Goal: Find specific page/section: Find specific page/section

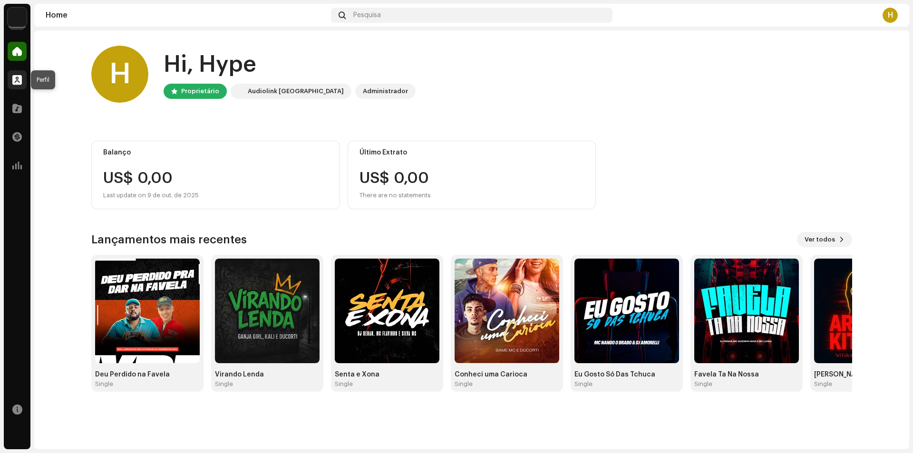
click at [21, 85] on div at bounding box center [17, 79] width 19 height 19
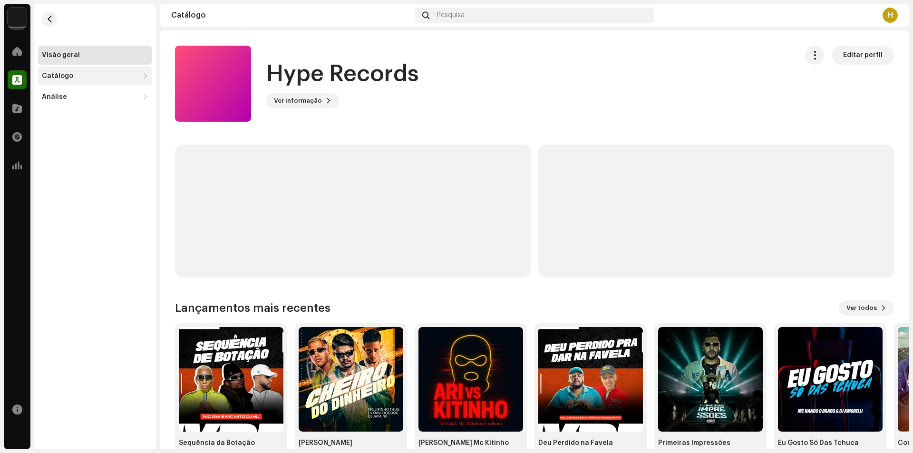
click at [71, 79] on div "Catálogo" at bounding box center [90, 76] width 97 height 8
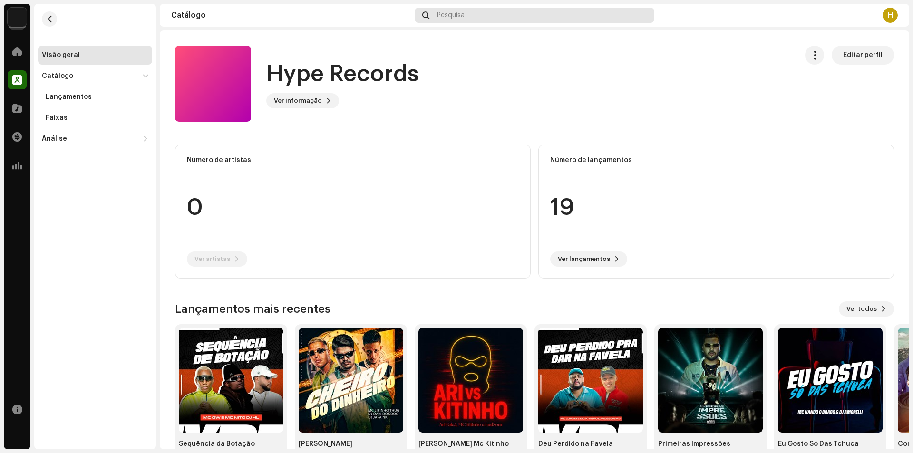
click at [454, 15] on span "Pesquisa" at bounding box center [451, 15] width 28 height 8
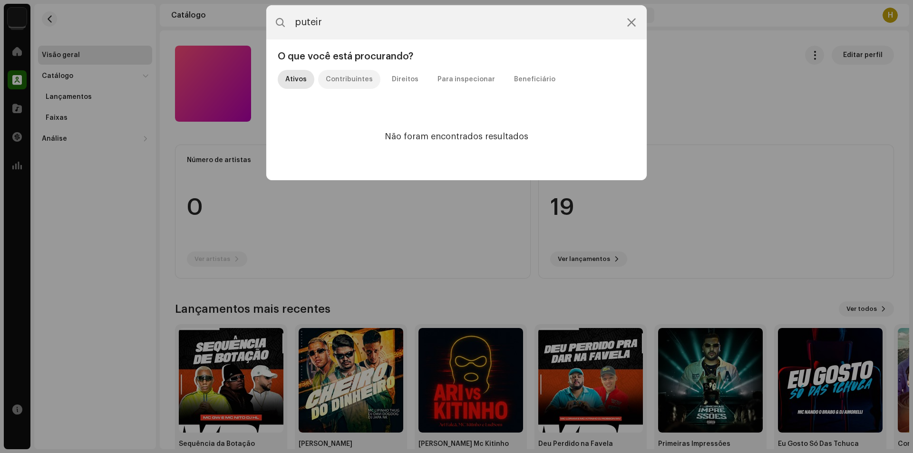
type input "puteir"
click at [341, 84] on div "Contribuintes" at bounding box center [349, 79] width 47 height 19
click at [630, 24] on icon at bounding box center [631, 23] width 9 height 8
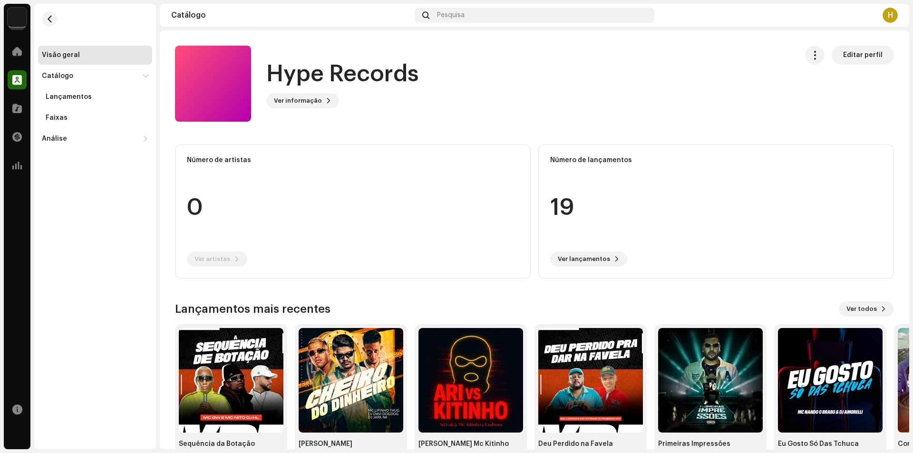
click at [862, 307] on span "Ver todos" at bounding box center [862, 309] width 30 height 19
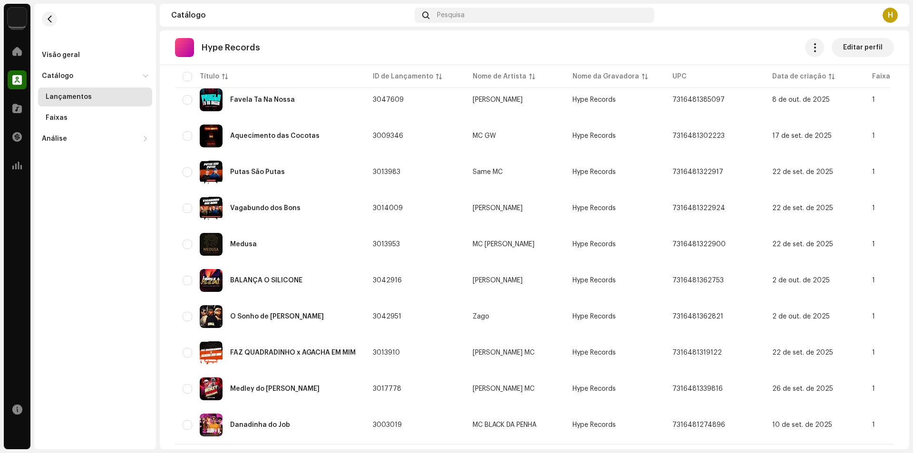
scroll to position [449, 0]
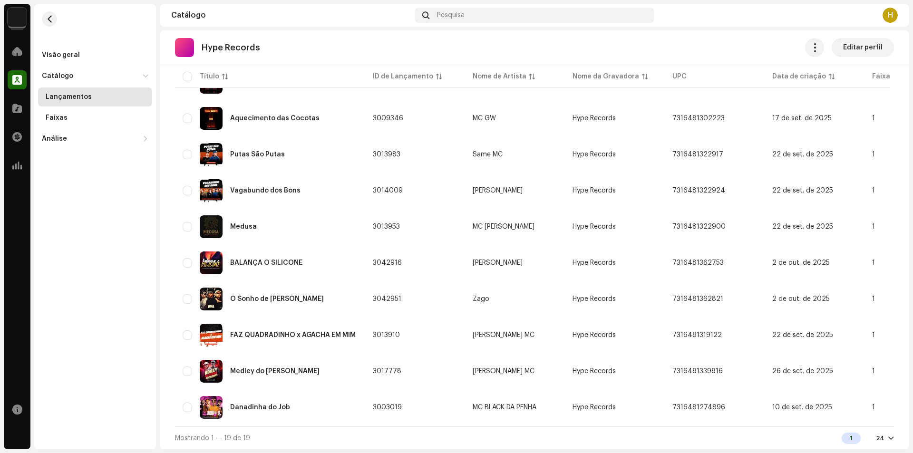
click at [888, 435] on div at bounding box center [891, 439] width 6 height 8
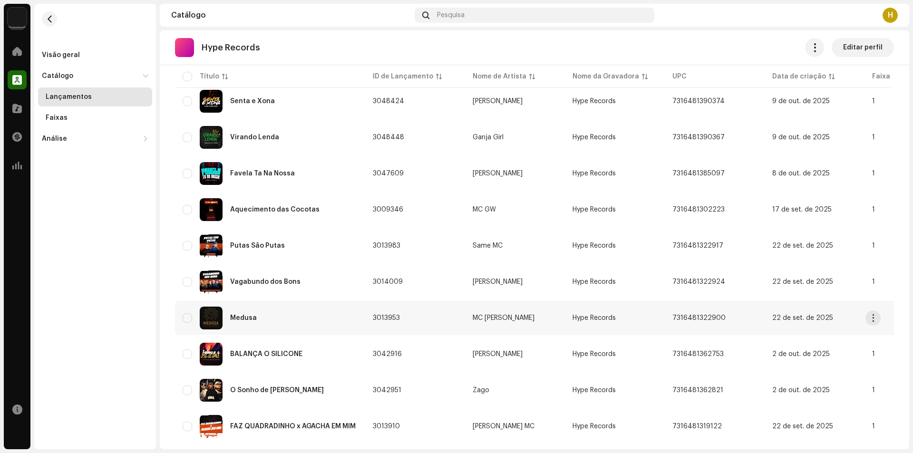
scroll to position [164, 0]
